Goal: Information Seeking & Learning: Learn about a topic

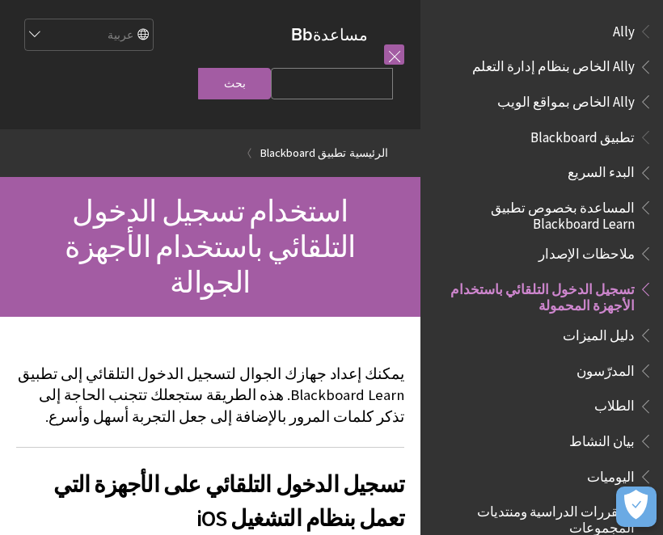
click at [609, 129] on span "تطبيق Blackboard" at bounding box center [582, 135] width 104 height 22
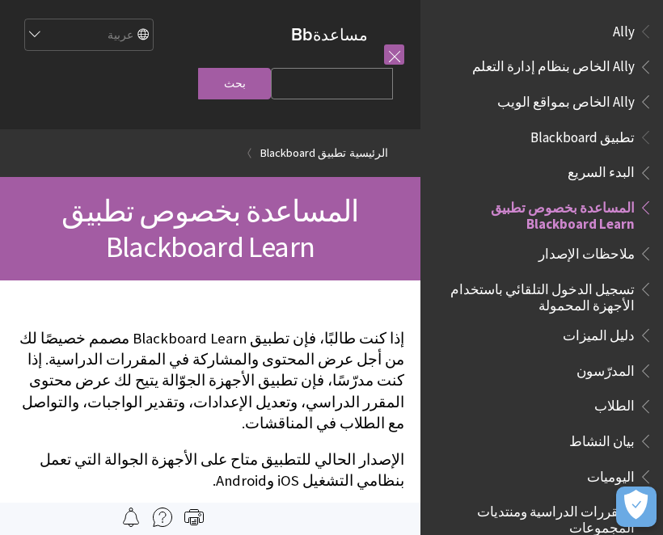
click at [627, 36] on span "Ally" at bounding box center [624, 29] width 22 height 22
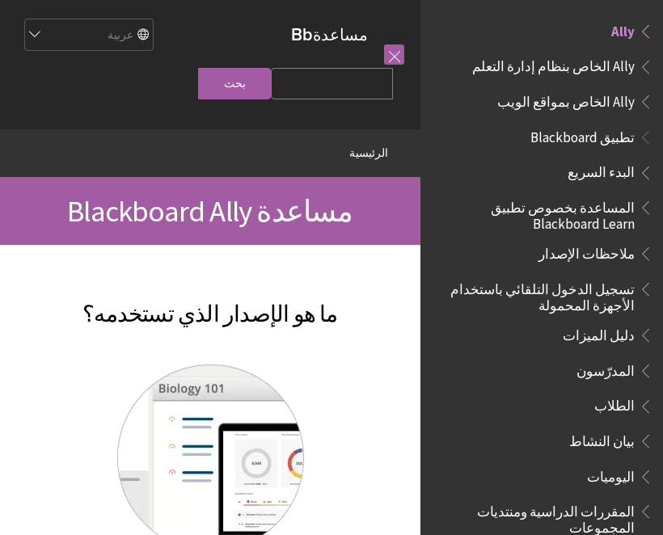
click at [616, 213] on span "المساعدة بخصوص تطبيق Blackboard Learn" at bounding box center [537, 213] width 195 height 38
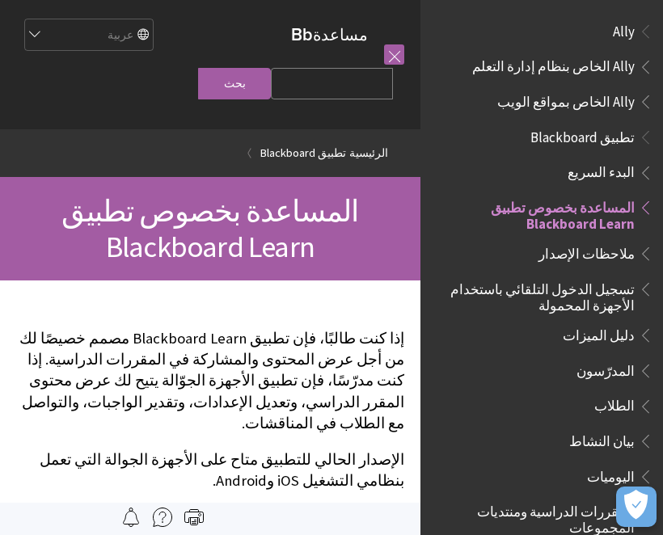
scroll to position [167, 0]
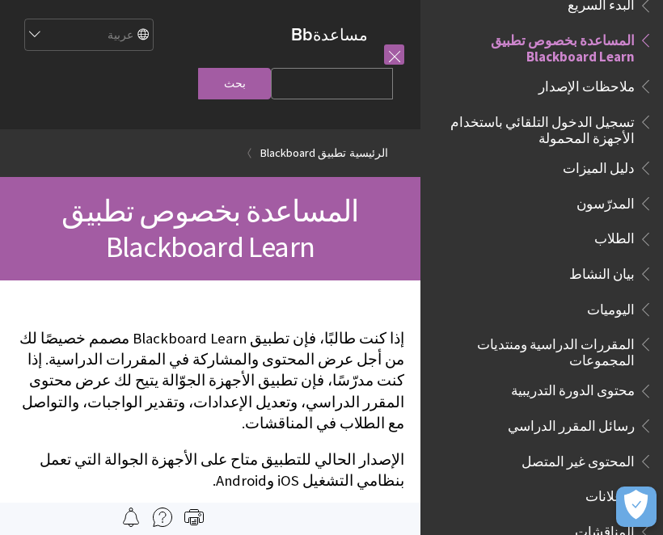
click at [638, 502] on icon "فتح التفضيلات" at bounding box center [636, 505] width 24 height 30
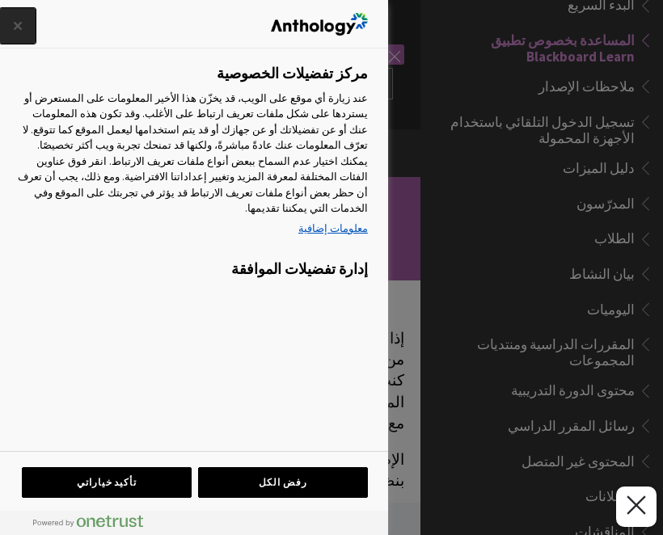
click at [14, 27] on button "إغلاق" at bounding box center [18, 26] width 36 height 36
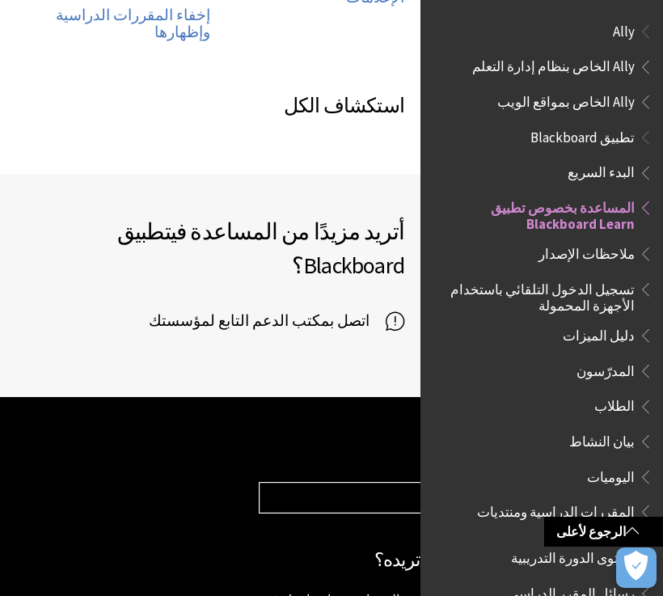
scroll to position [1116, 0]
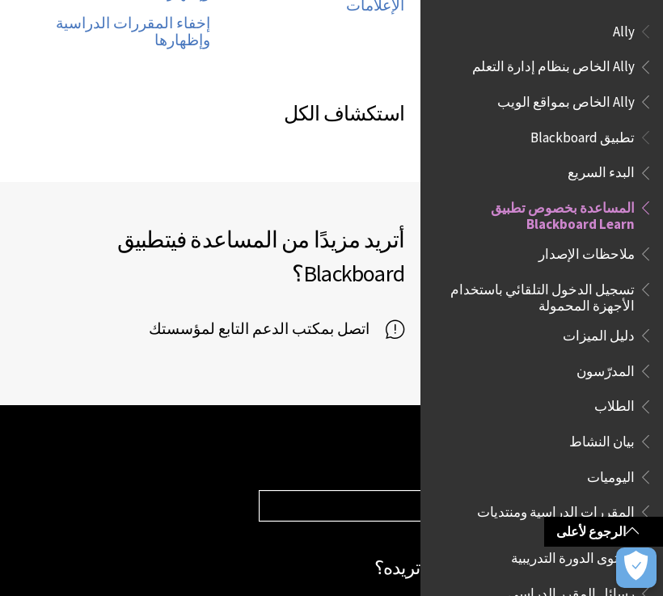
click at [347, 491] on select "Choose your product... Ally تطبيق Blackboard Blackboard Data Collaborate Commun…" at bounding box center [452, 506] width 386 height 31
click at [353, 491] on select "Choose your product... Ally تطبيق Blackboard Blackboard Data Collaborate Commun…" at bounding box center [452, 506] width 386 height 31
select select "/ar-sa/Blackboard_App"
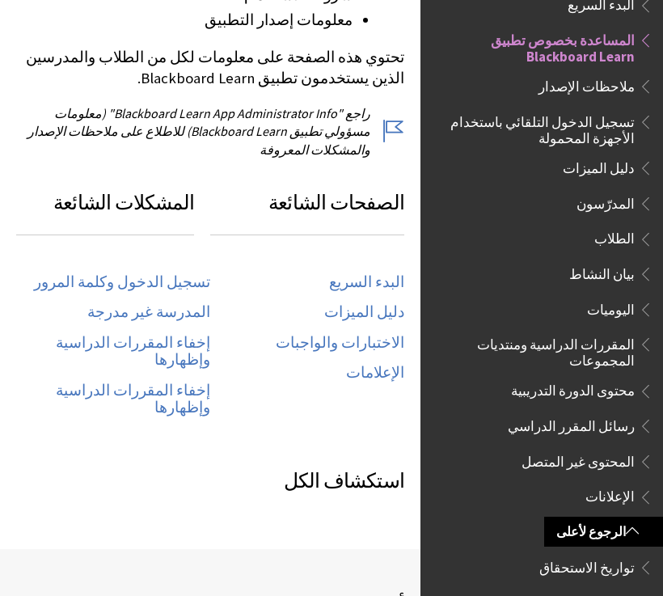
scroll to position [750, 0]
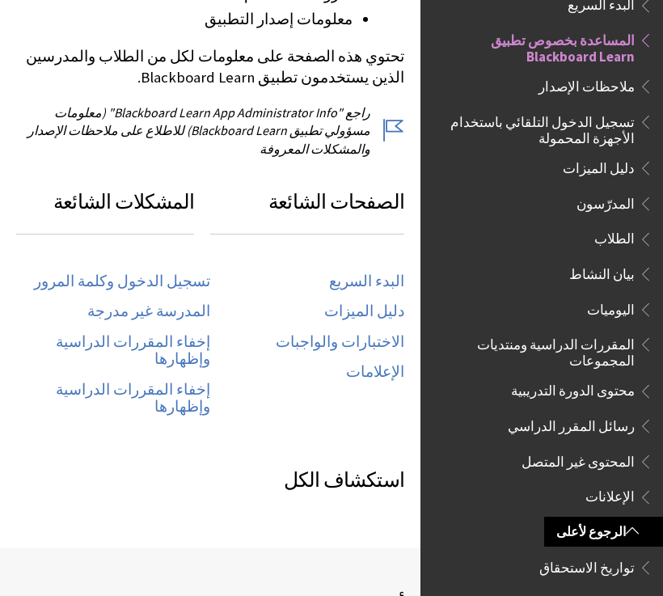
click at [167, 272] on link "تسجيل الدخول وكلمة المرور" at bounding box center [122, 281] width 176 height 19
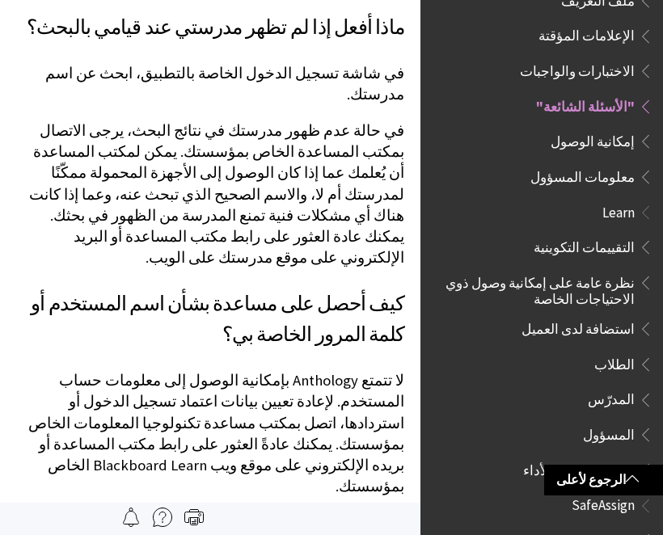
scroll to position [947, 0]
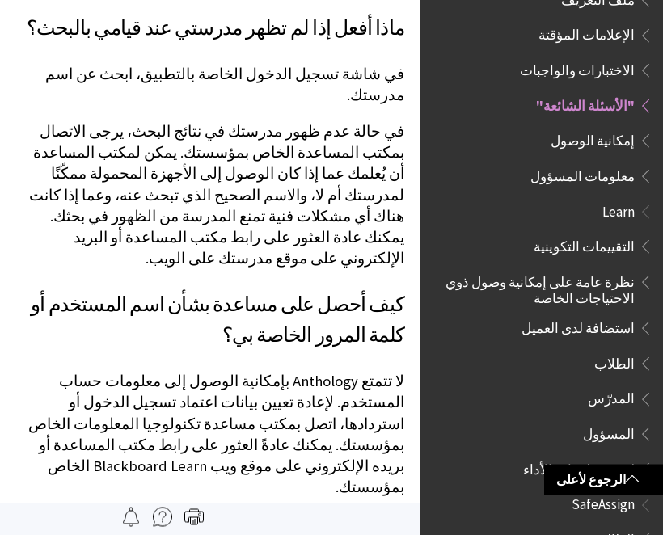
click at [166, 522] on img at bounding box center [162, 516] width 19 height 19
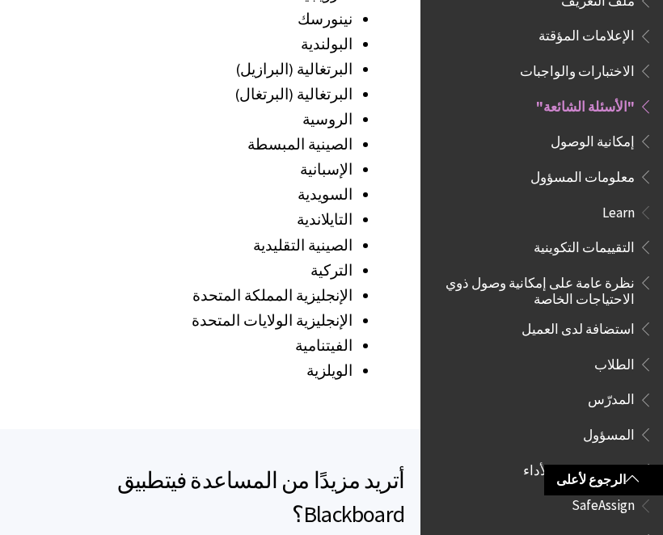
scroll to position [2524, 0]
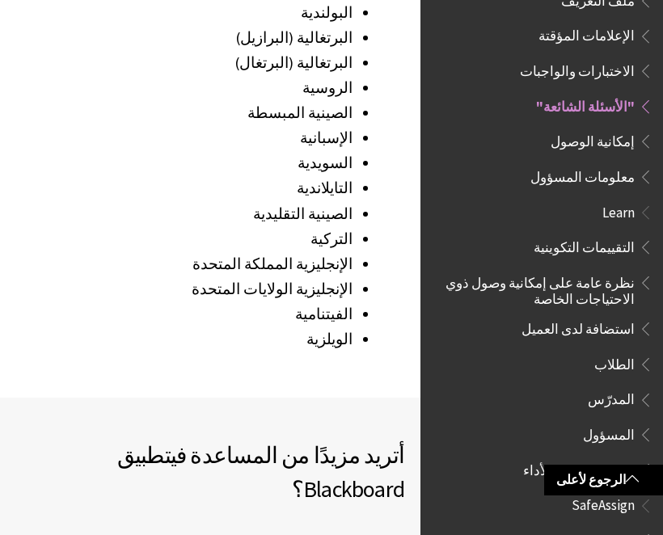
click at [396, 533] on icon at bounding box center [394, 545] width 19 height 24
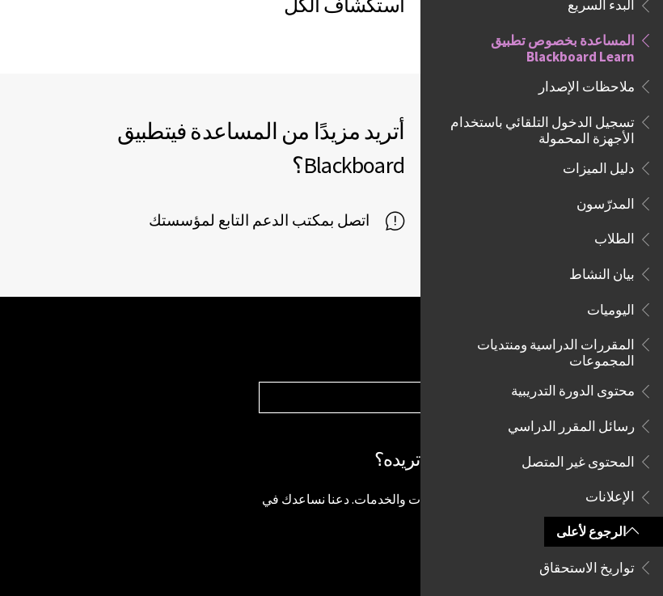
scroll to position [1223, 0]
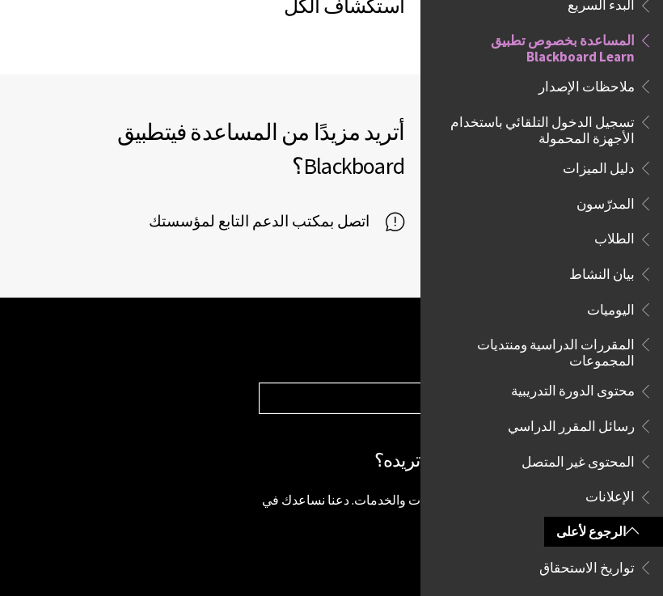
click at [362, 383] on select "Choose your product... Ally تطبيق Blackboard Blackboard Data Collaborate Commun…" at bounding box center [452, 398] width 386 height 31
select select "/ar-sa/Blackboard_App"
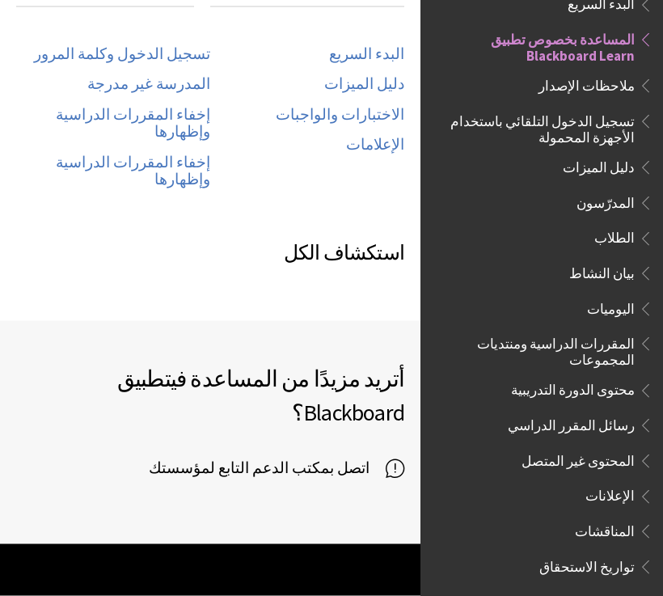
scroll to position [1290, 0]
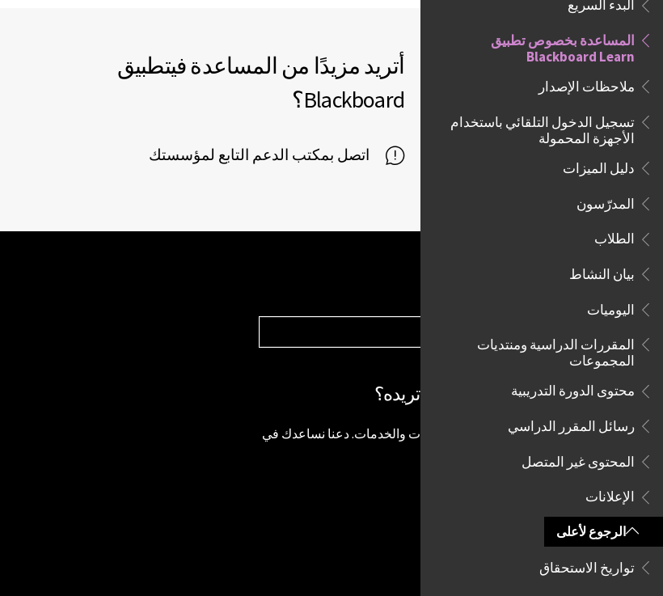
click at [383, 317] on select "Choose your product... Ally تطبيق Blackboard Blackboard Data Collaborate Commun…" at bounding box center [452, 332] width 386 height 31
select select "/ar-sa/Web_Community_Manager"
click at [371, 317] on select "Choose your product... Ally تطبيق Blackboard Blackboard Data Collaborate Commun…" at bounding box center [452, 332] width 386 height 31
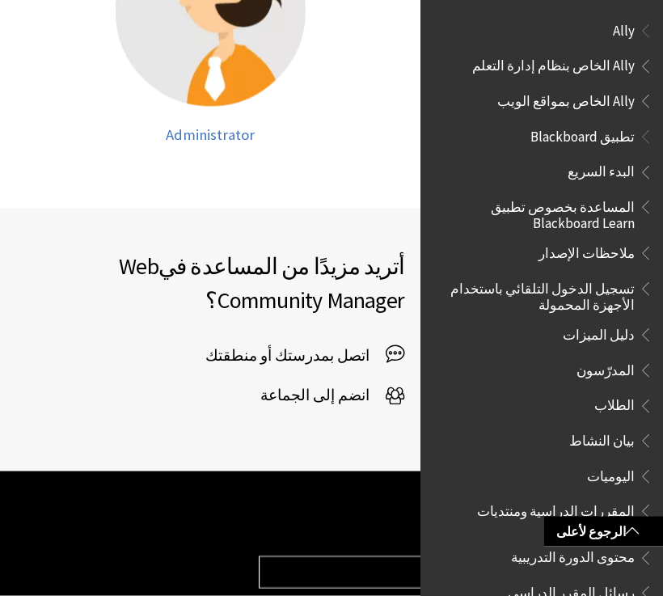
scroll to position [1449, 0]
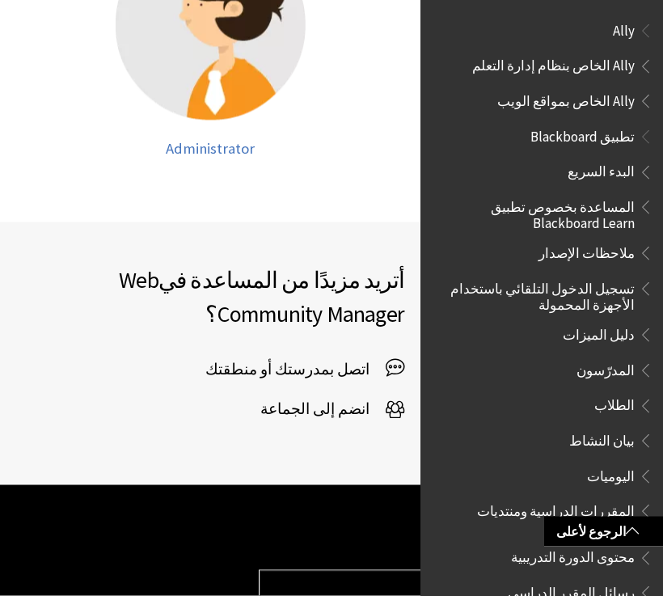
click at [377, 359] on span "اتصل بمدرستك أو منطقتك" at bounding box center [200, 369] width 369 height 21
click at [320, 359] on span "اتصل بمدرستك أو منطقتك" at bounding box center [200, 369] width 369 height 21
click at [326, 359] on span "اتصل بمدرستك أو منطقتك" at bounding box center [200, 369] width 369 height 21
click at [402, 357] on icon at bounding box center [394, 366] width 19 height 19
click at [328, 359] on span "اتصل بمدرستك أو منطقتك" at bounding box center [200, 369] width 369 height 21
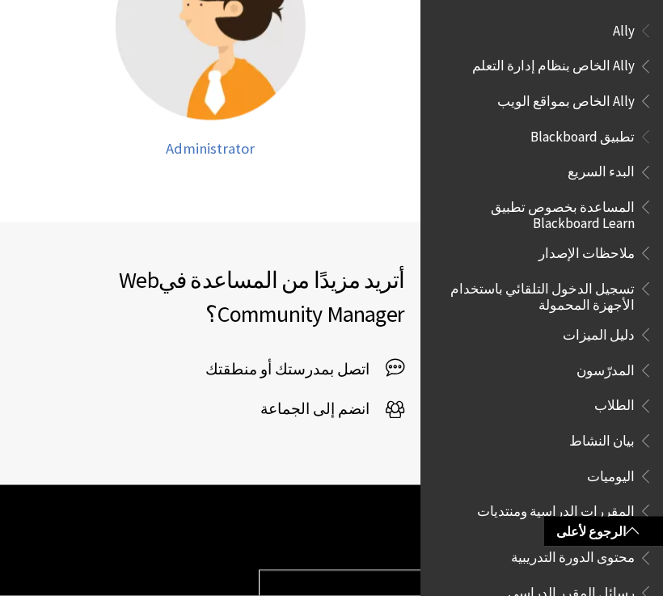
scroll to position [1450, 0]
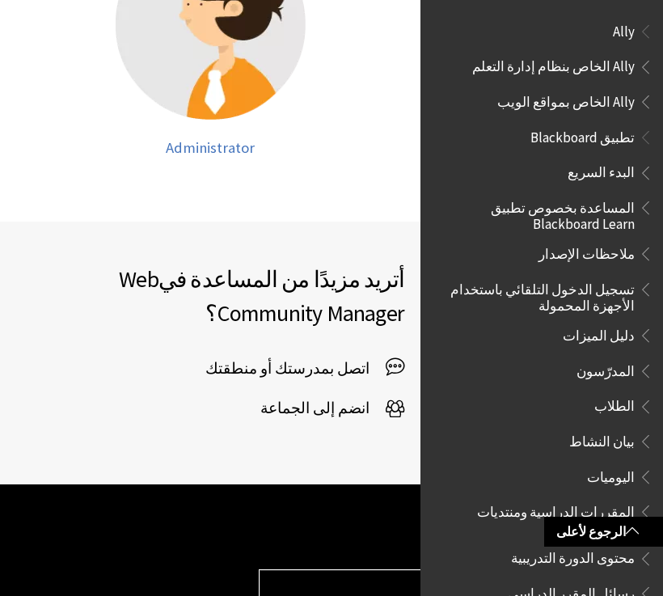
click at [343, 396] on span "انضم إلى الجماعة" at bounding box center [322, 408] width 125 height 24
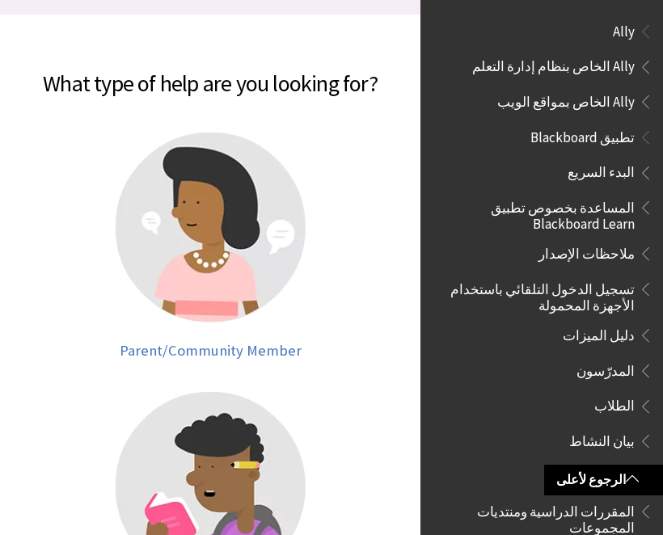
scroll to position [459, 0]
